Goal: Book appointment/travel/reservation

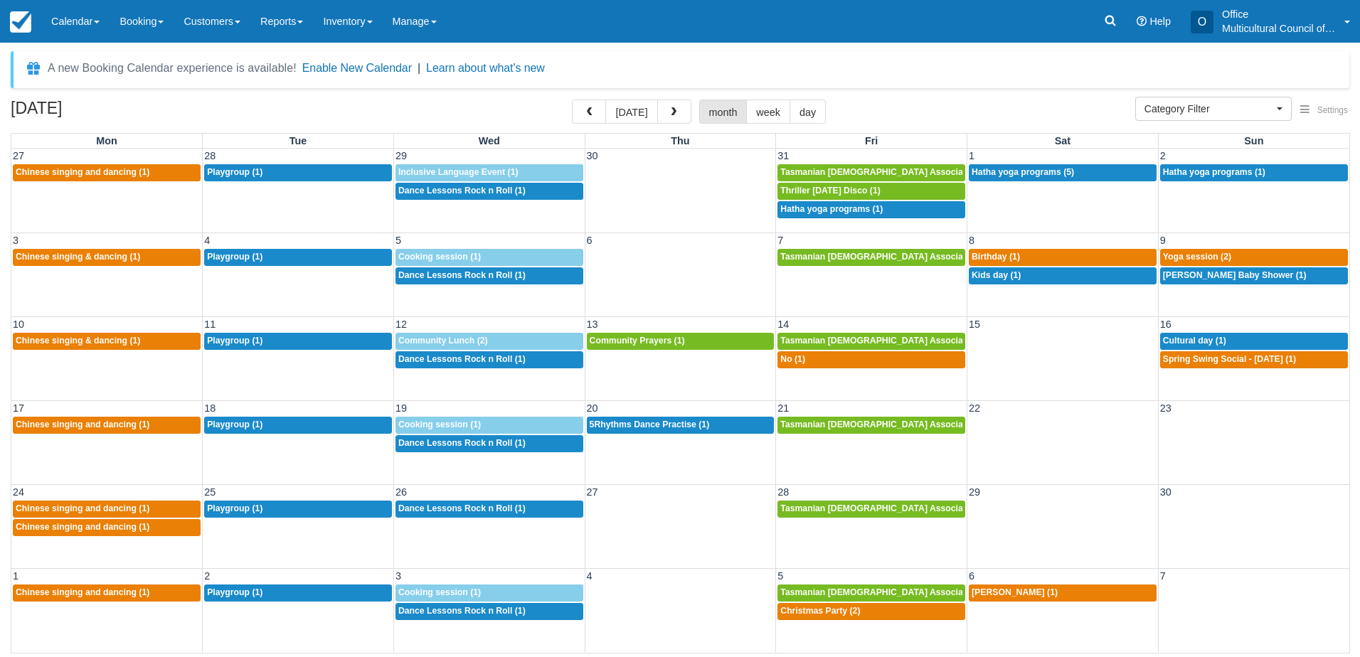
select select
click at [641, 101] on button "today" at bounding box center [631, 112] width 52 height 24
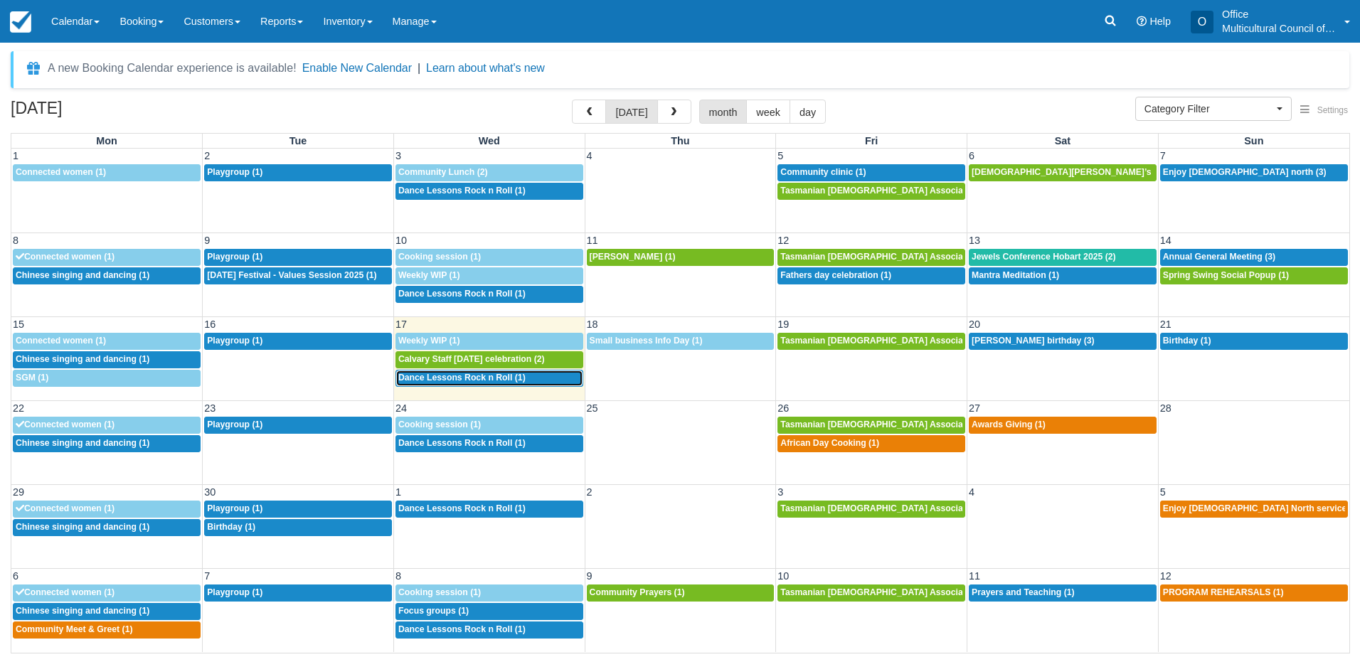
click at [525, 379] on span "Dance Lessons Rock n Roll (1)" at bounding box center [461, 378] width 127 height 10
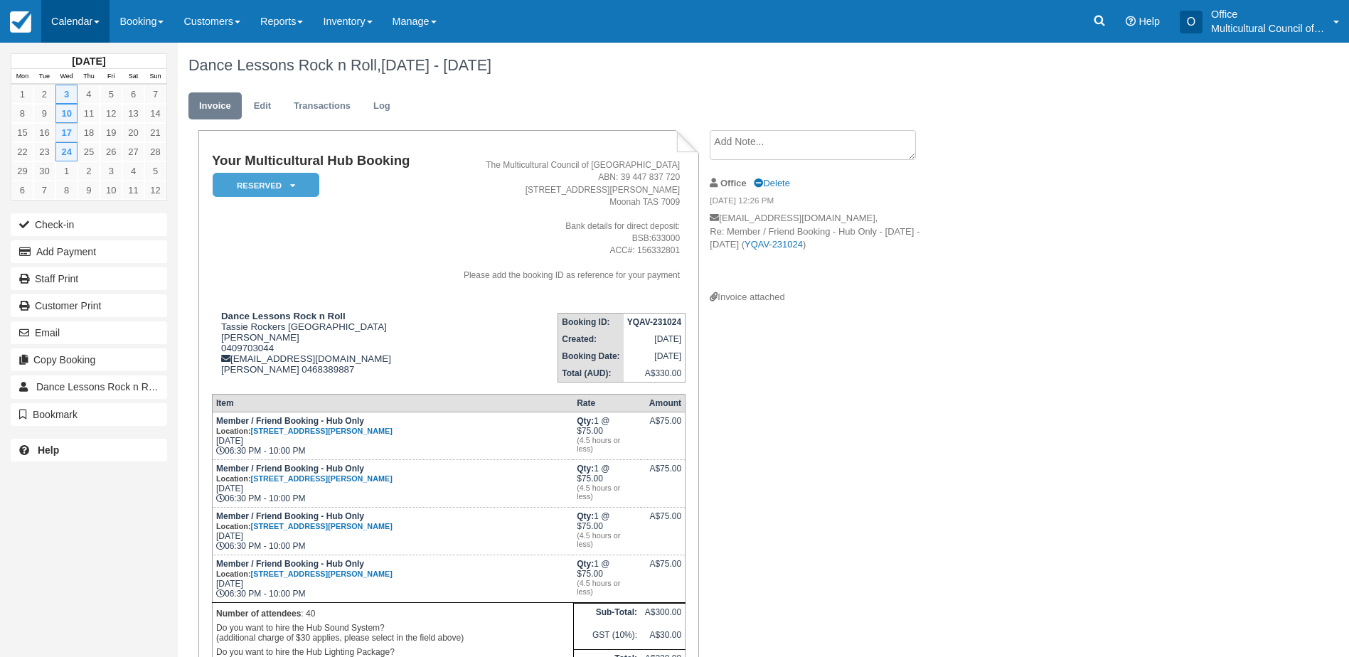
click at [92, 32] on link "Calendar" at bounding box center [75, 21] width 68 height 43
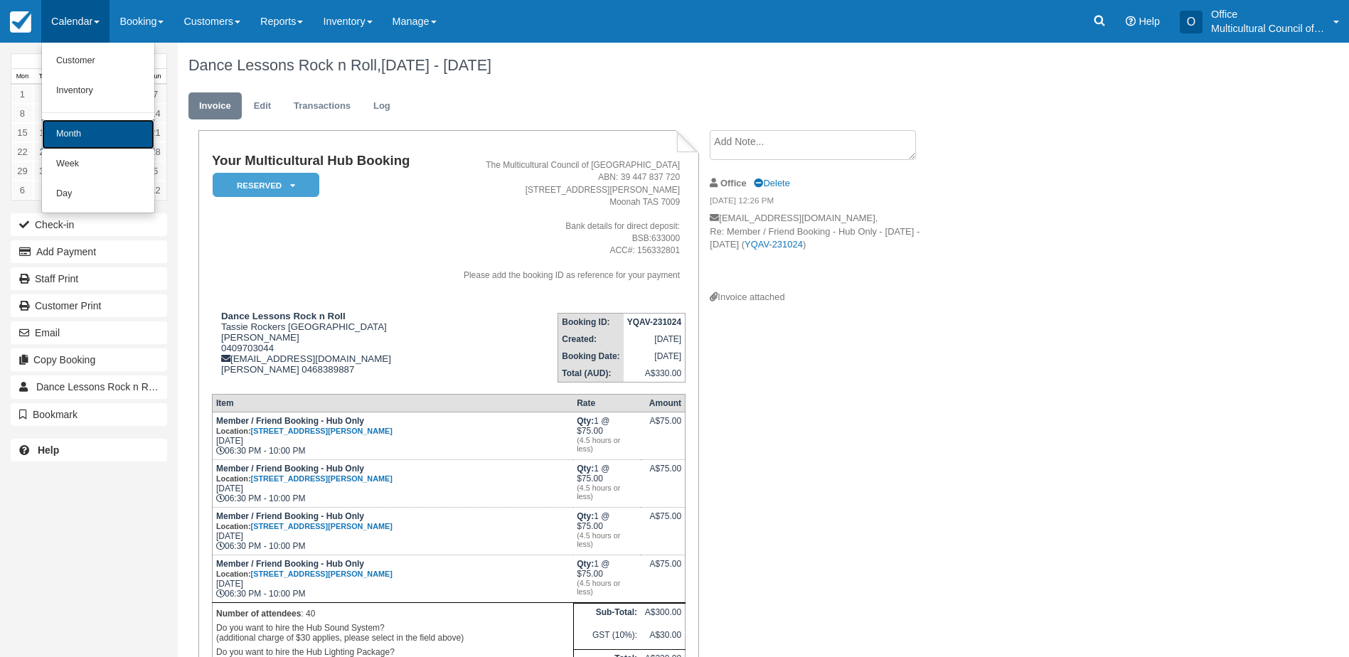
click at [101, 124] on link "Month" at bounding box center [98, 135] width 112 height 30
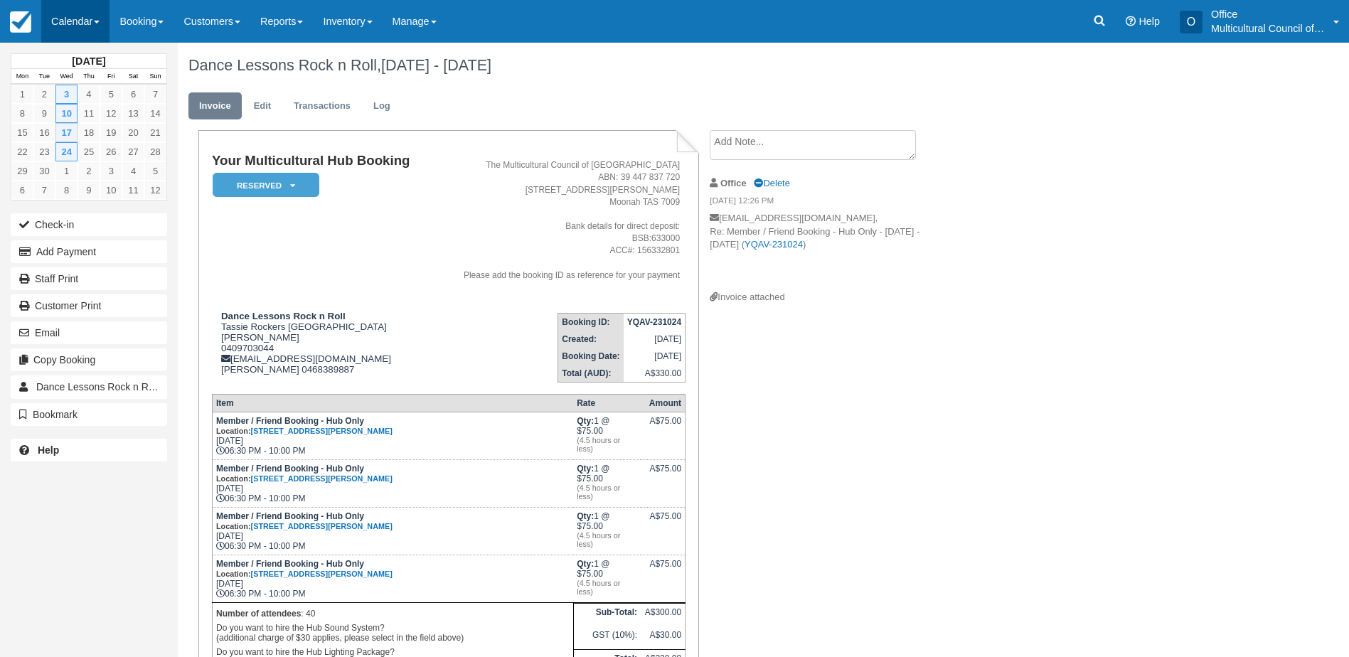
click at [95, 31] on link "Calendar" at bounding box center [75, 21] width 68 height 43
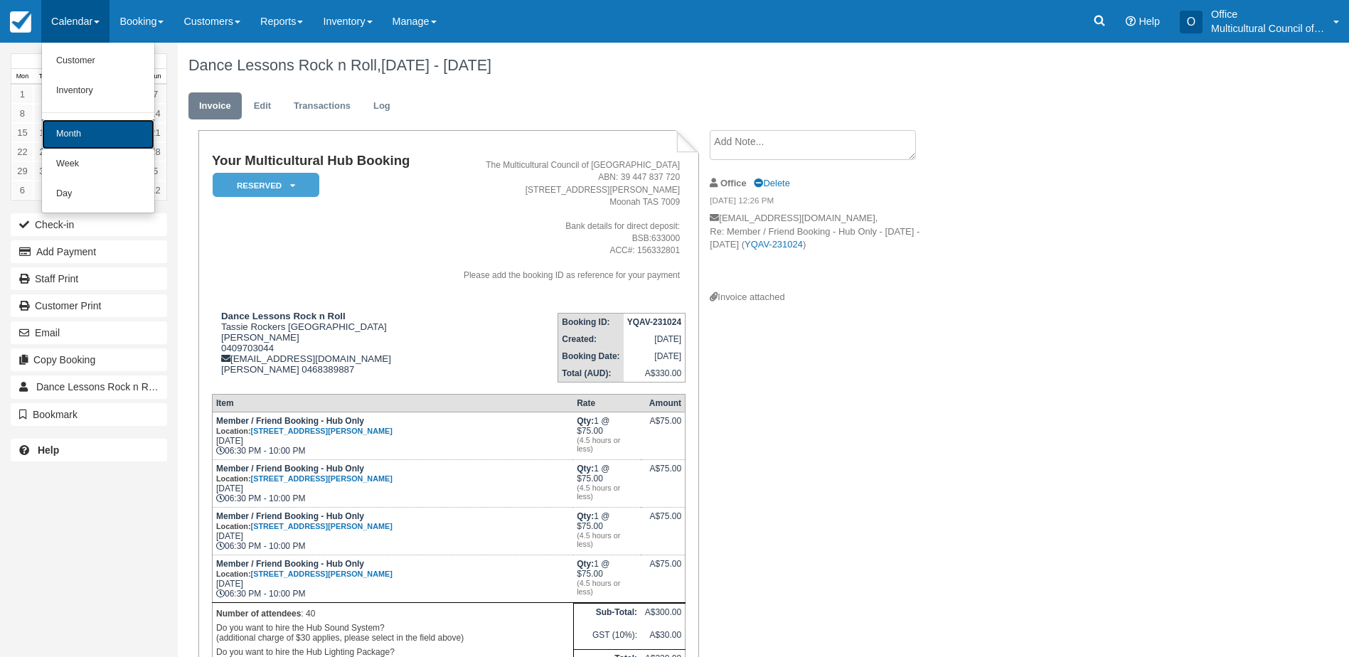
click at [119, 123] on link "Month" at bounding box center [98, 135] width 112 height 30
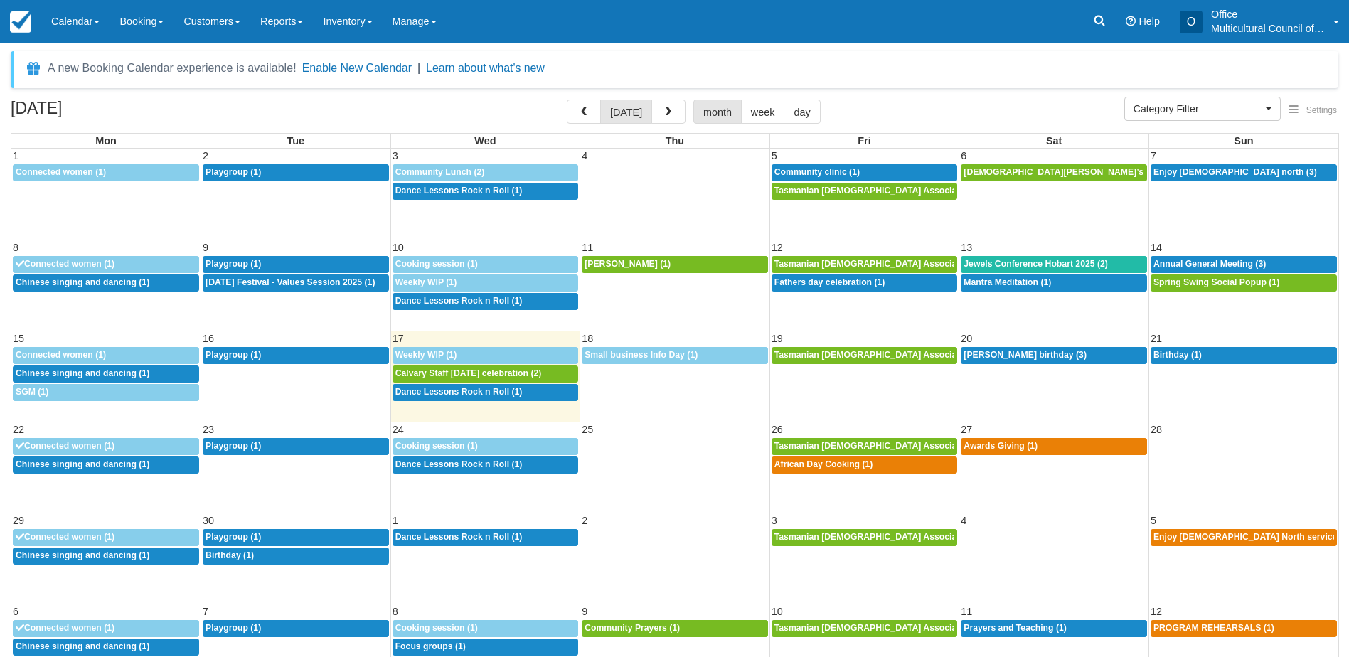
select select
